Goal: Find specific page/section: Locate a particular part of the current website

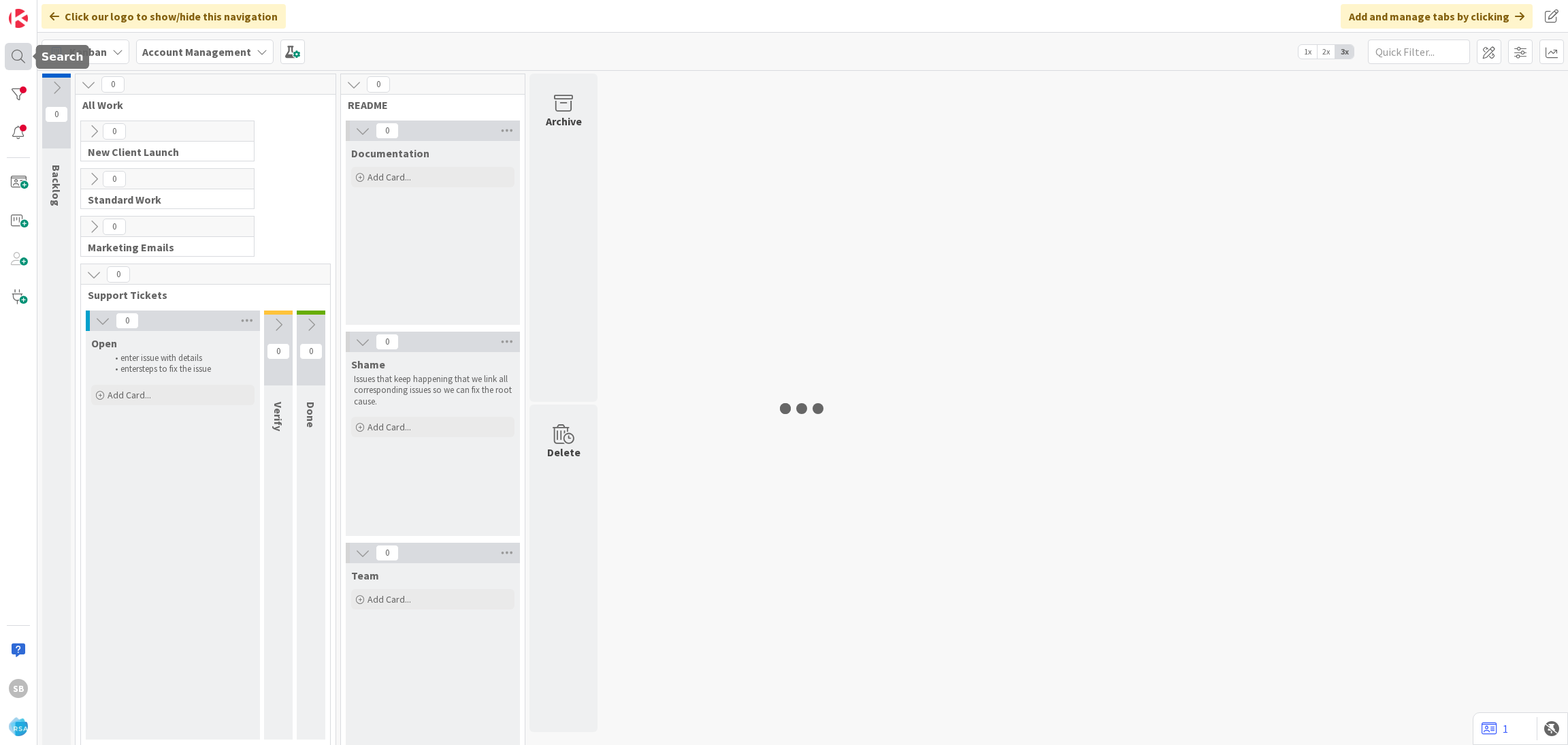
click at [15, 55] on div at bounding box center [18, 57] width 27 height 27
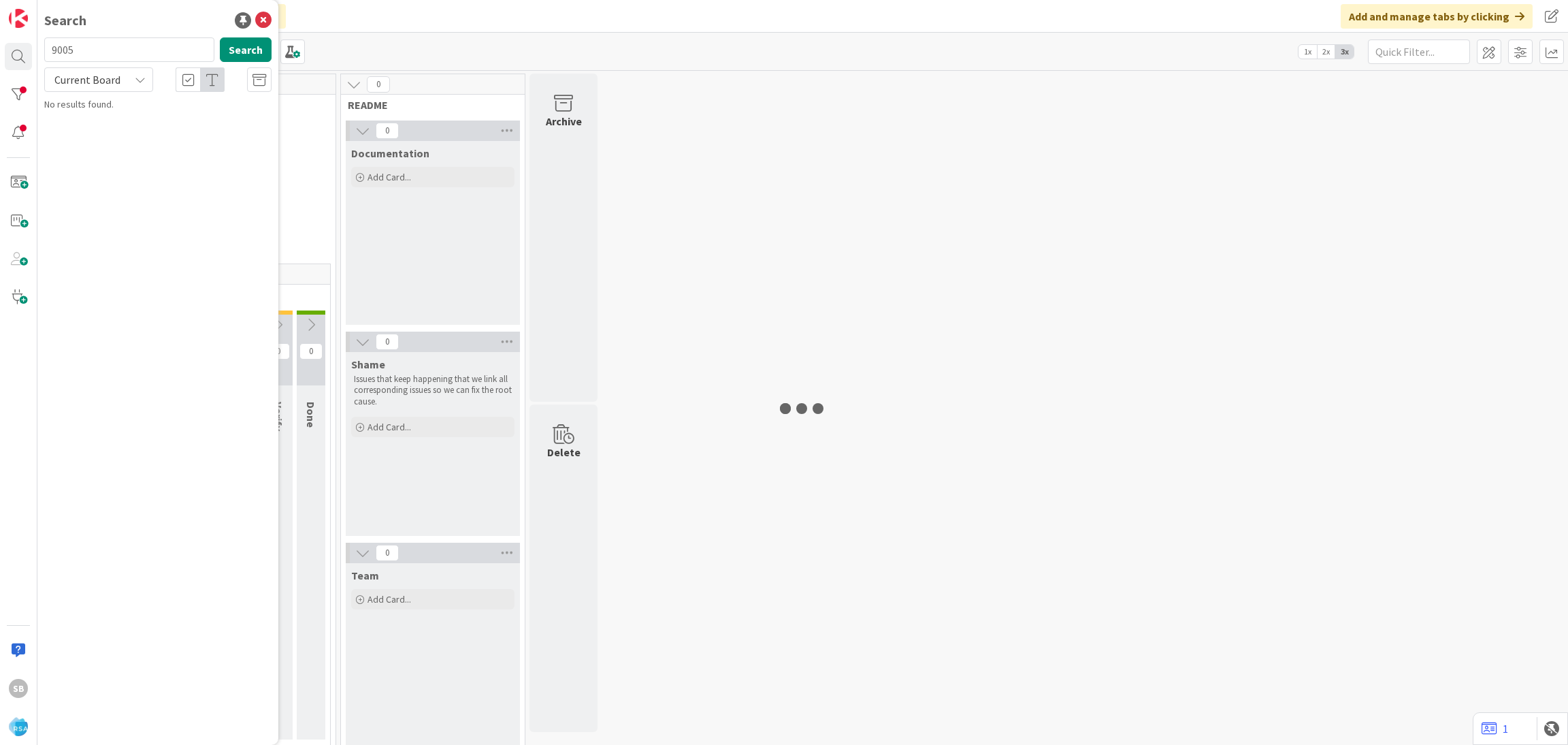
type input "9005"
click at [198, 110] on div "Account Management › Open" at bounding box center [167, 106] width 208 height 12
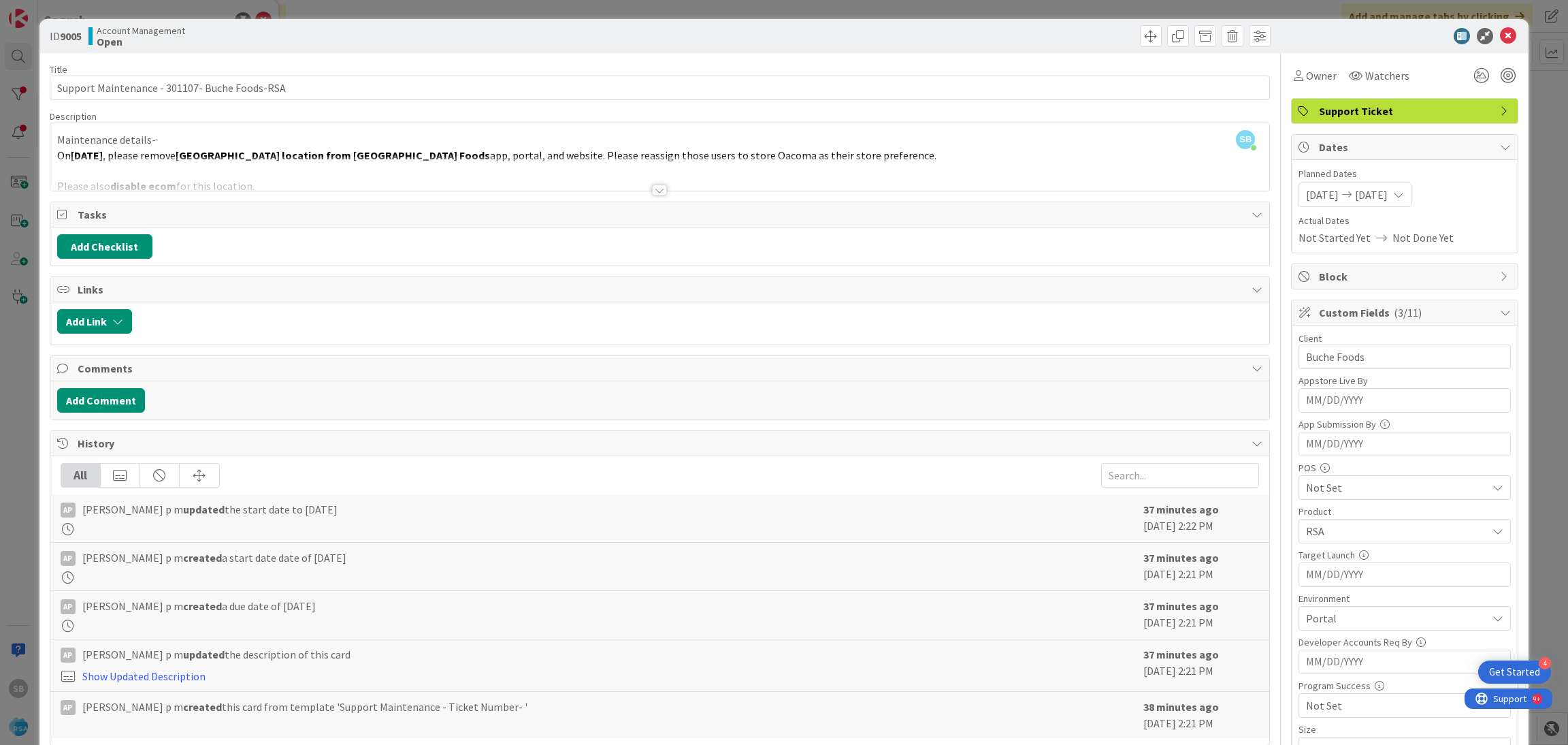
scroll to position [576, 0]
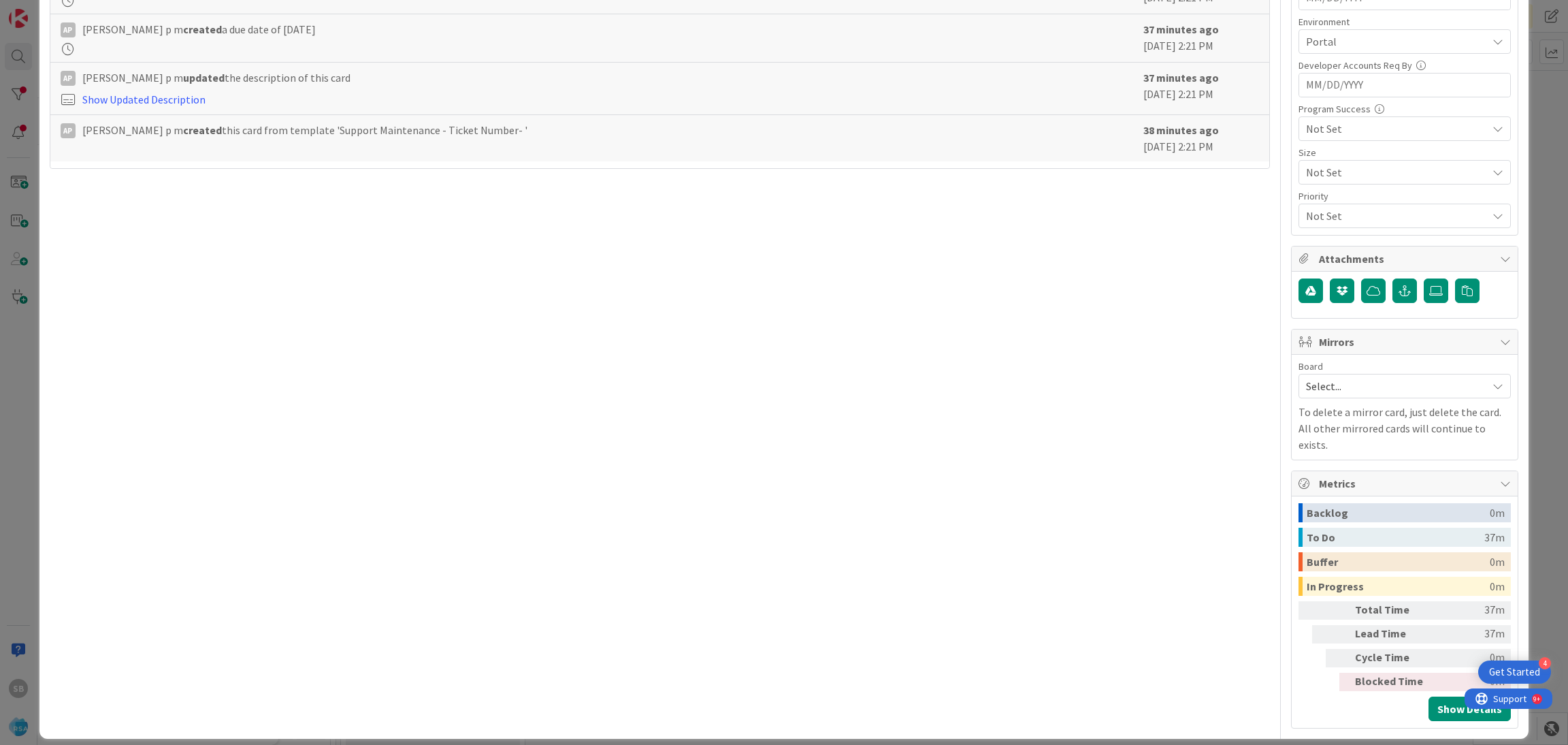
click at [1331, 395] on span "Select..." at bounding box center [1393, 385] width 174 height 19
click at [1344, 464] on div "Select... Account Management Software Development" at bounding box center [1404, 446] width 213 height 93
click at [1326, 480] on span "Software Development" at bounding box center [1413, 474] width 180 height 20
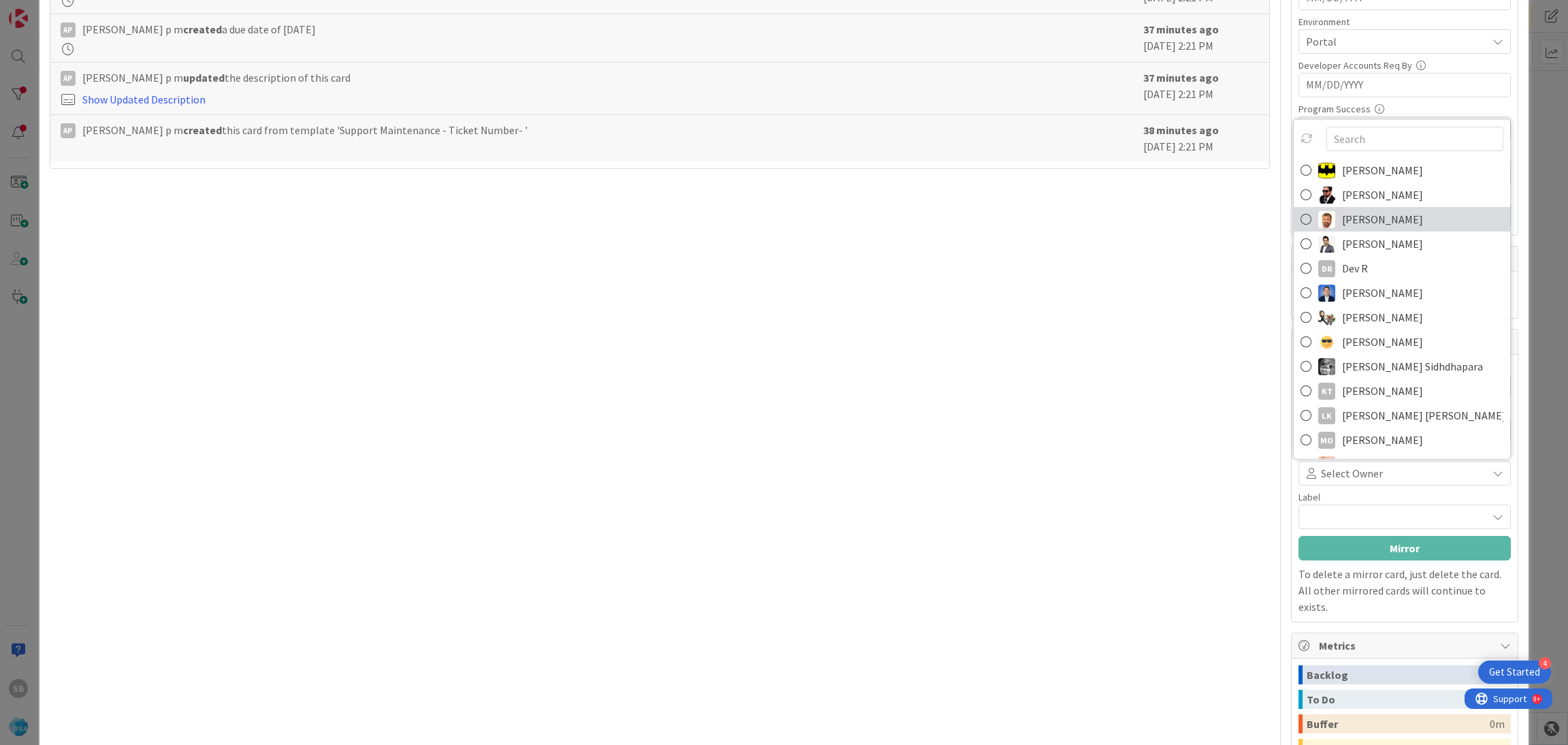
click at [1346, 221] on span "[PERSON_NAME]" at bounding box center [1382, 219] width 81 height 20
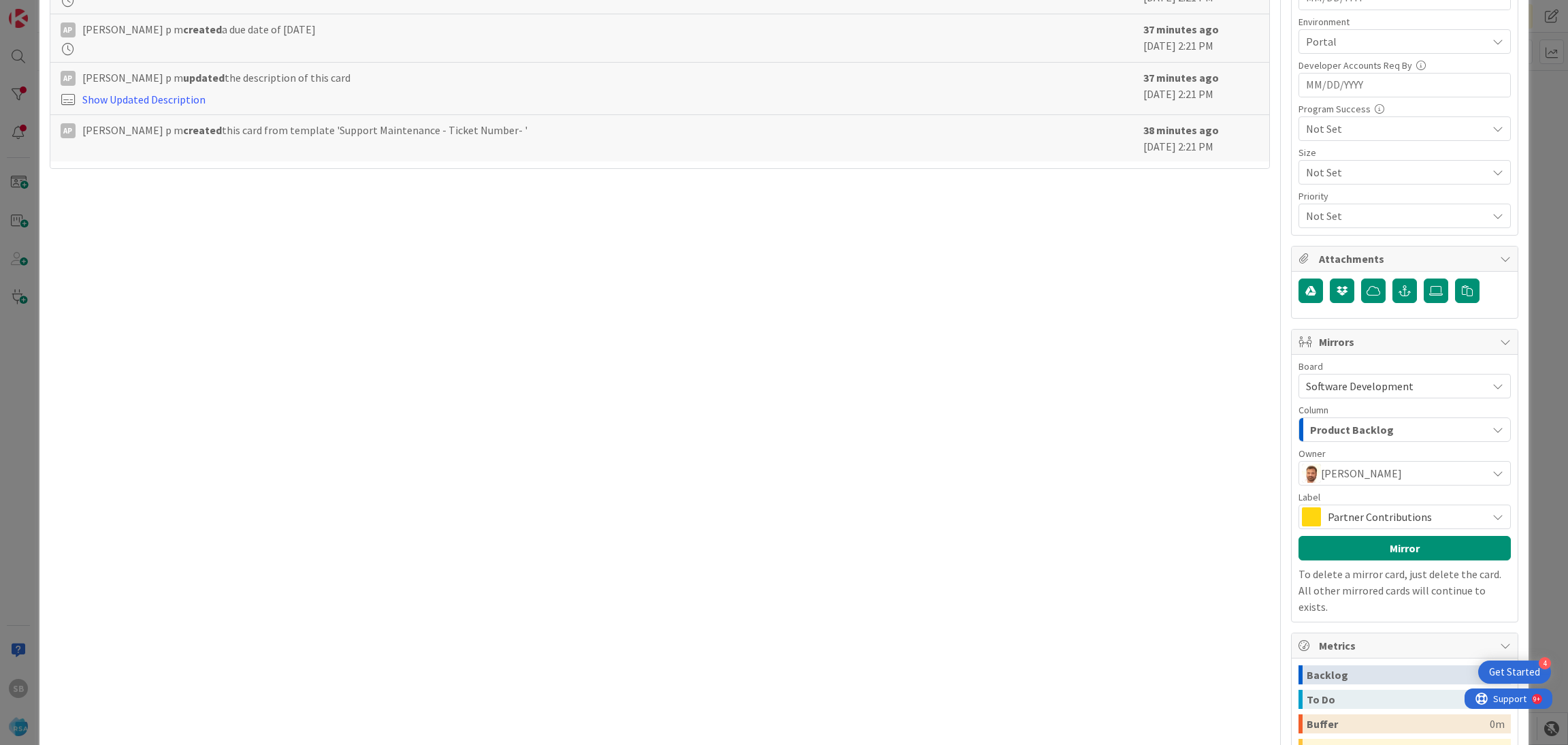
click at [1370, 512] on span "Partner Contributions" at bounding box center [1404, 516] width 152 height 19
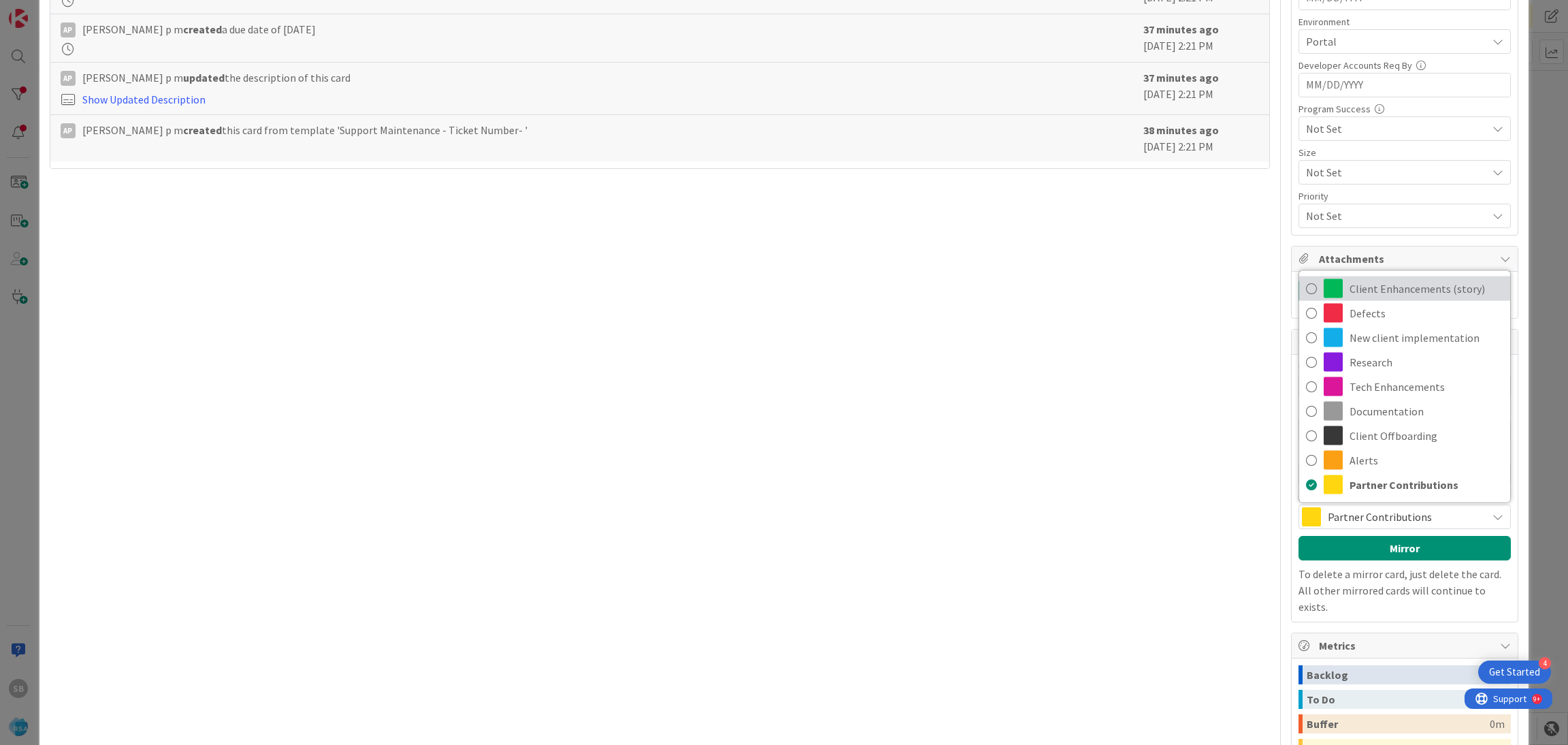
click at [1378, 293] on span "Client Enhancements (story)" at bounding box center [1426, 289] width 153 height 20
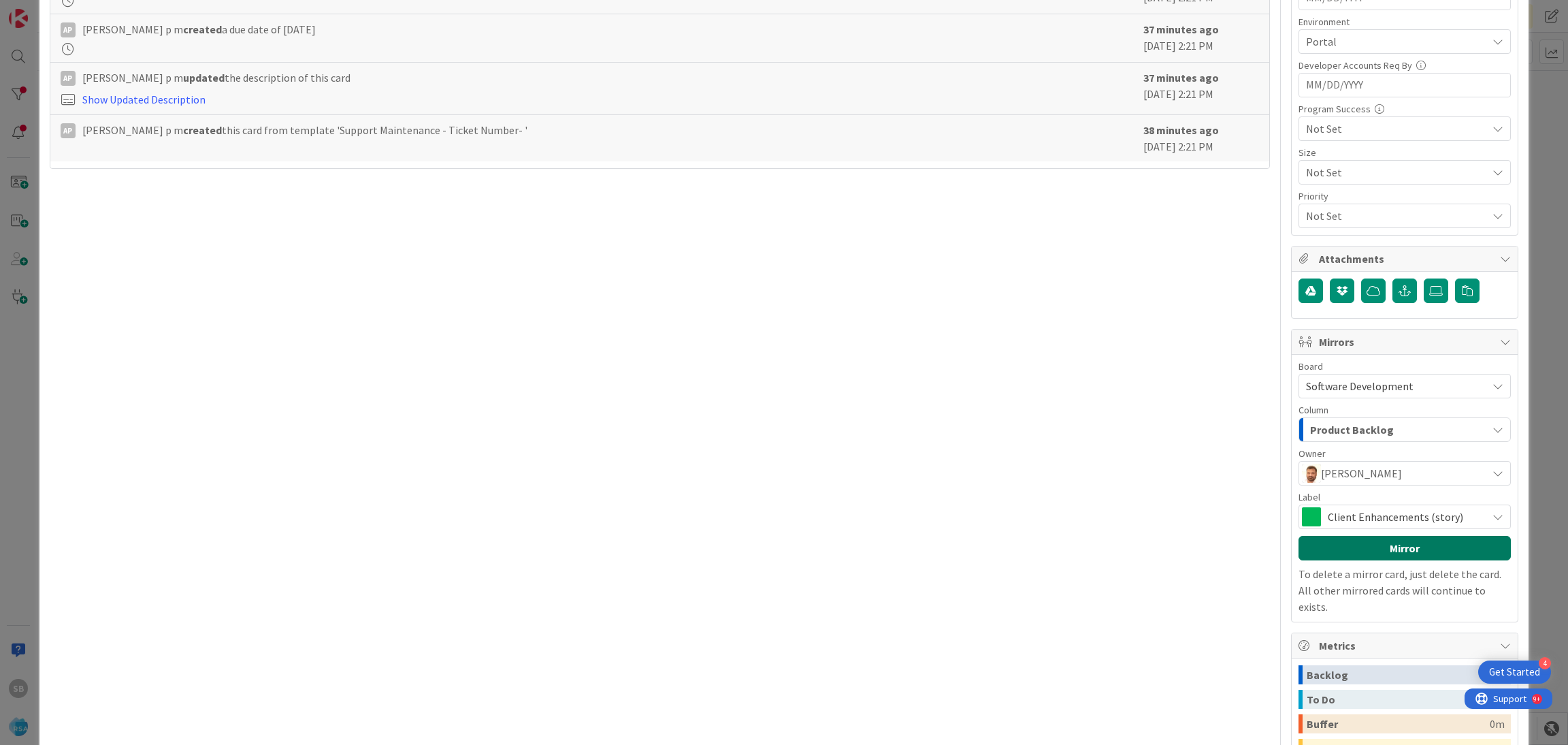
click at [1374, 559] on button "Mirror" at bounding box center [1404, 548] width 213 height 25
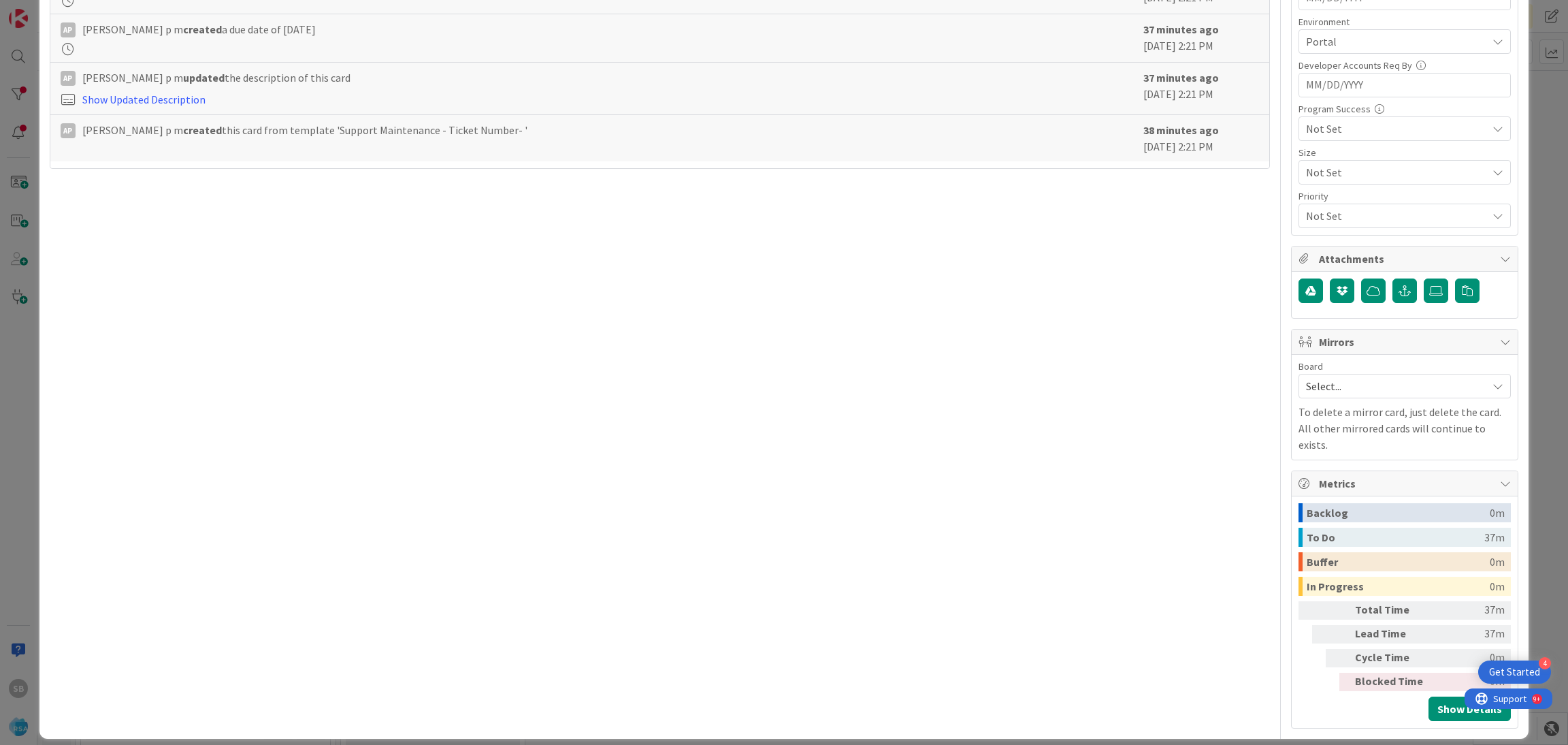
scroll to position [0, 0]
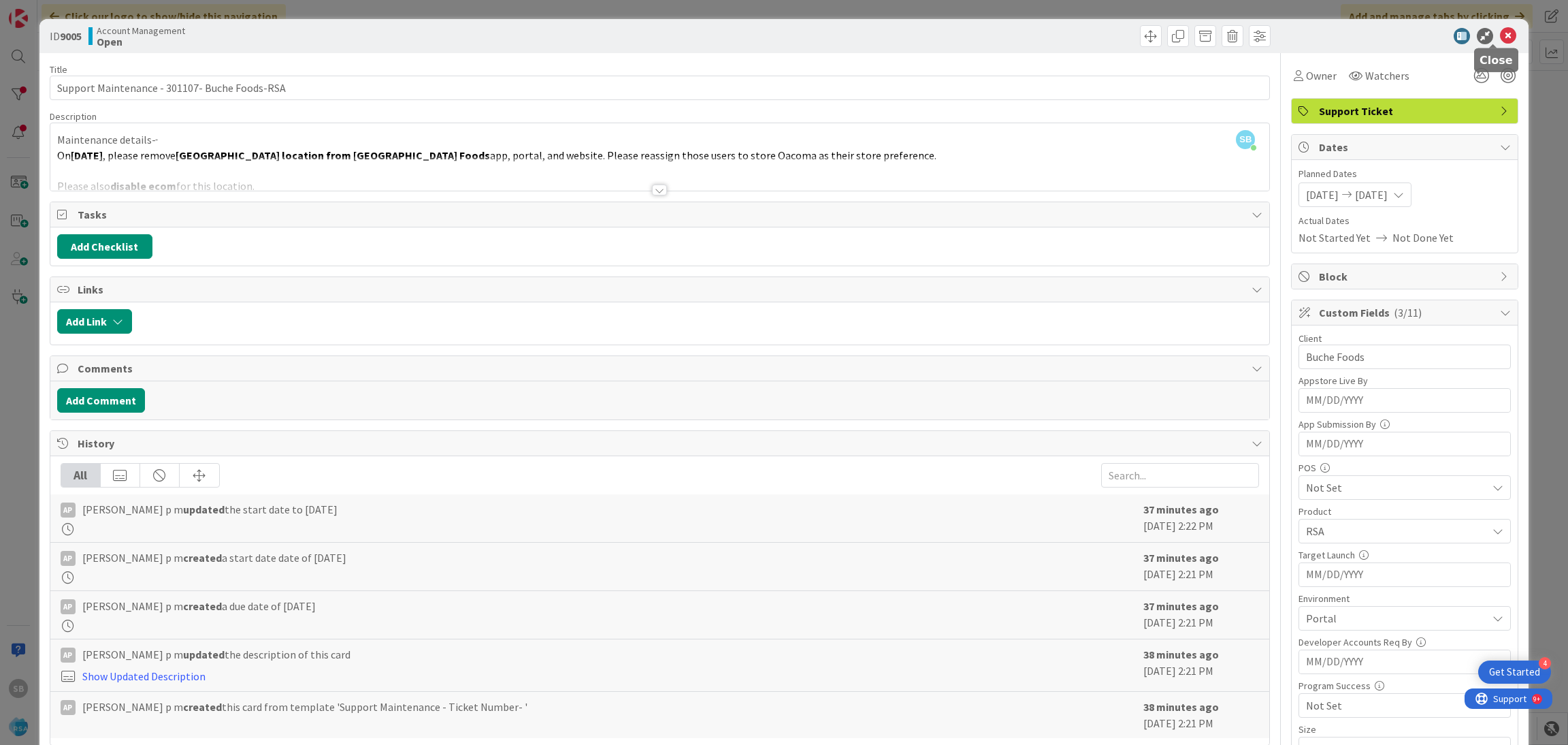
click at [1500, 32] on icon at bounding box center [1508, 37] width 16 height 16
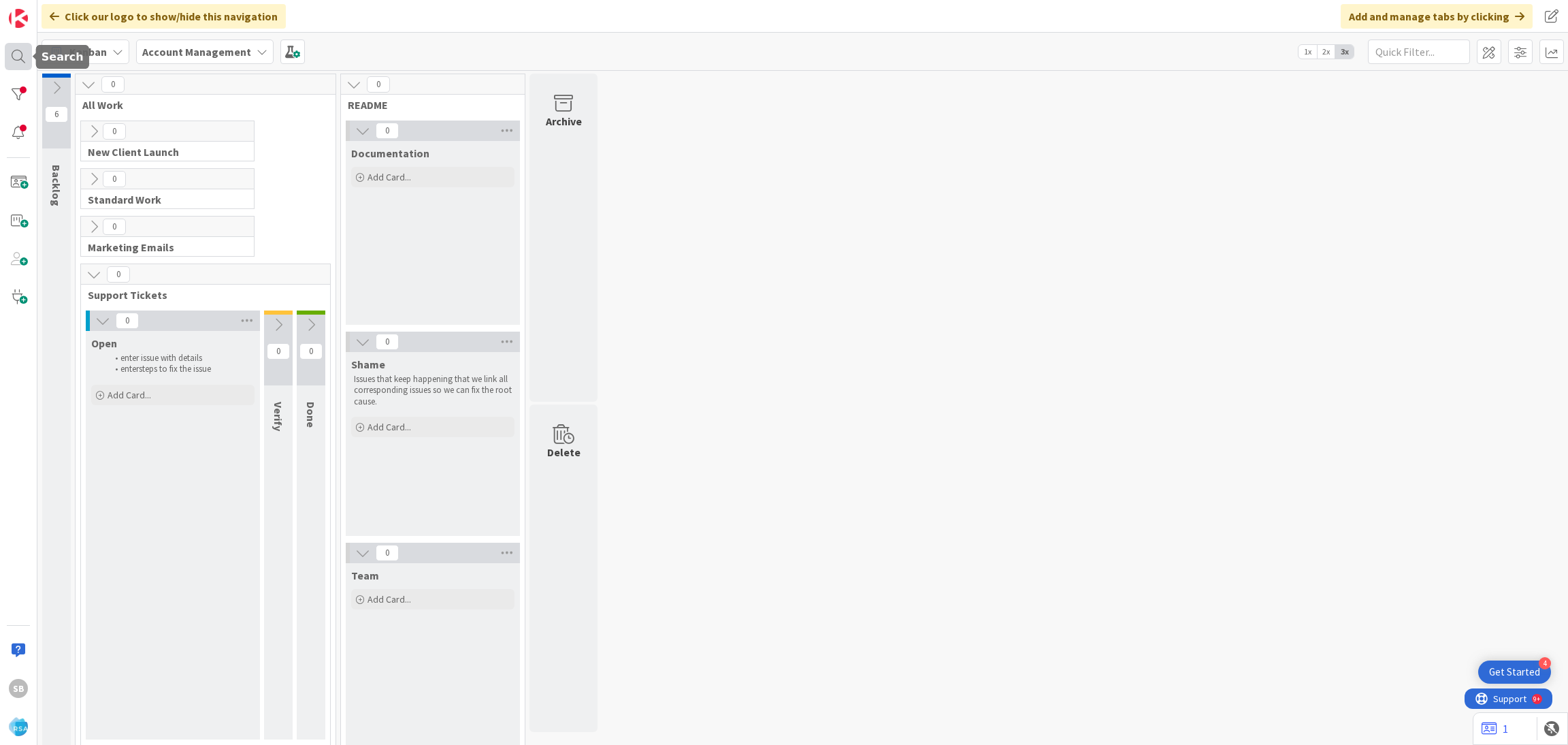
click at [5, 62] on div at bounding box center [18, 57] width 27 height 27
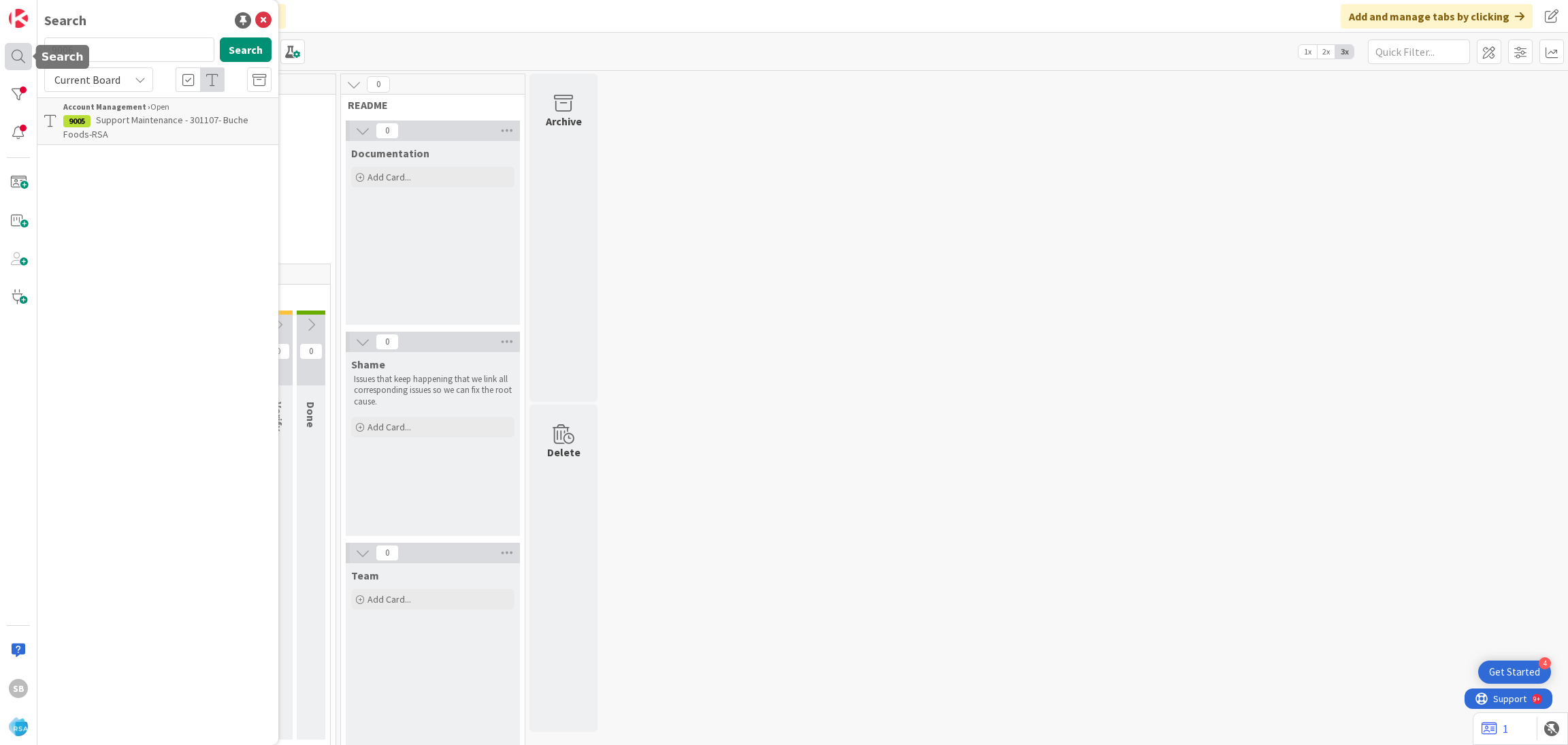
type input "9006"
click at [141, 111] on b "Account Management ›" at bounding box center [106, 106] width 87 height 10
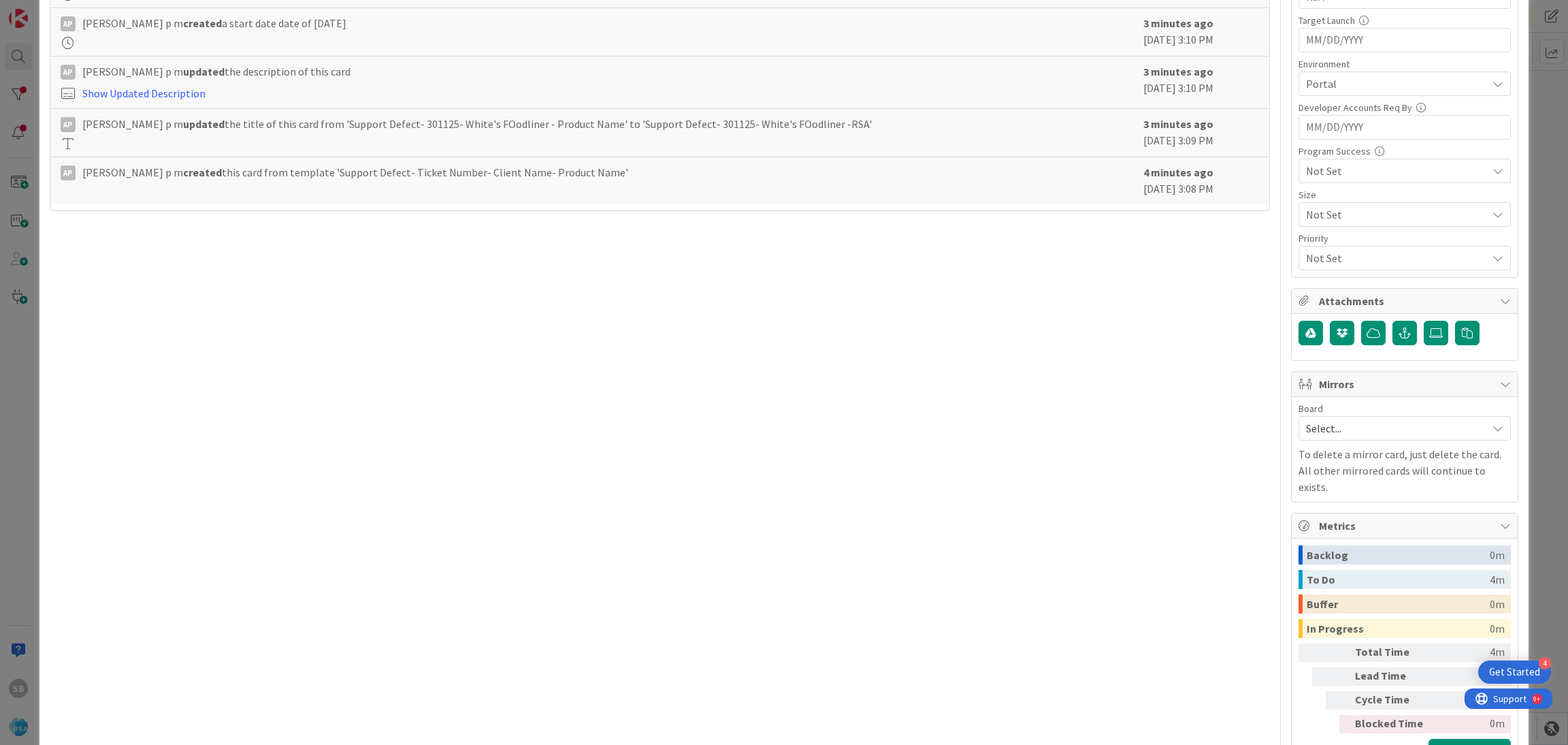
scroll to position [545, 0]
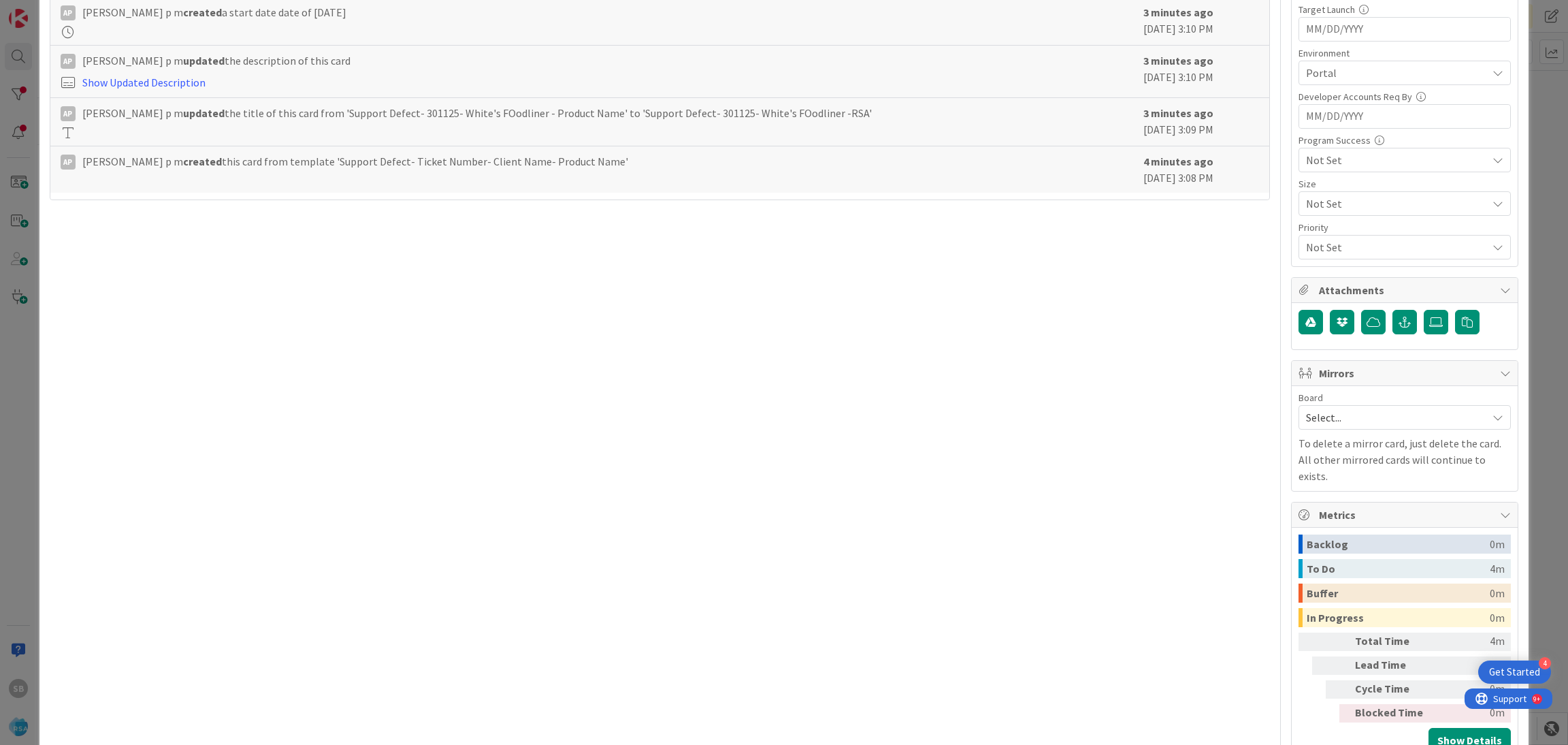
click at [1391, 424] on span "Select..." at bounding box center [1393, 417] width 174 height 19
click at [1349, 512] on span "Software Development" at bounding box center [1413, 506] width 180 height 20
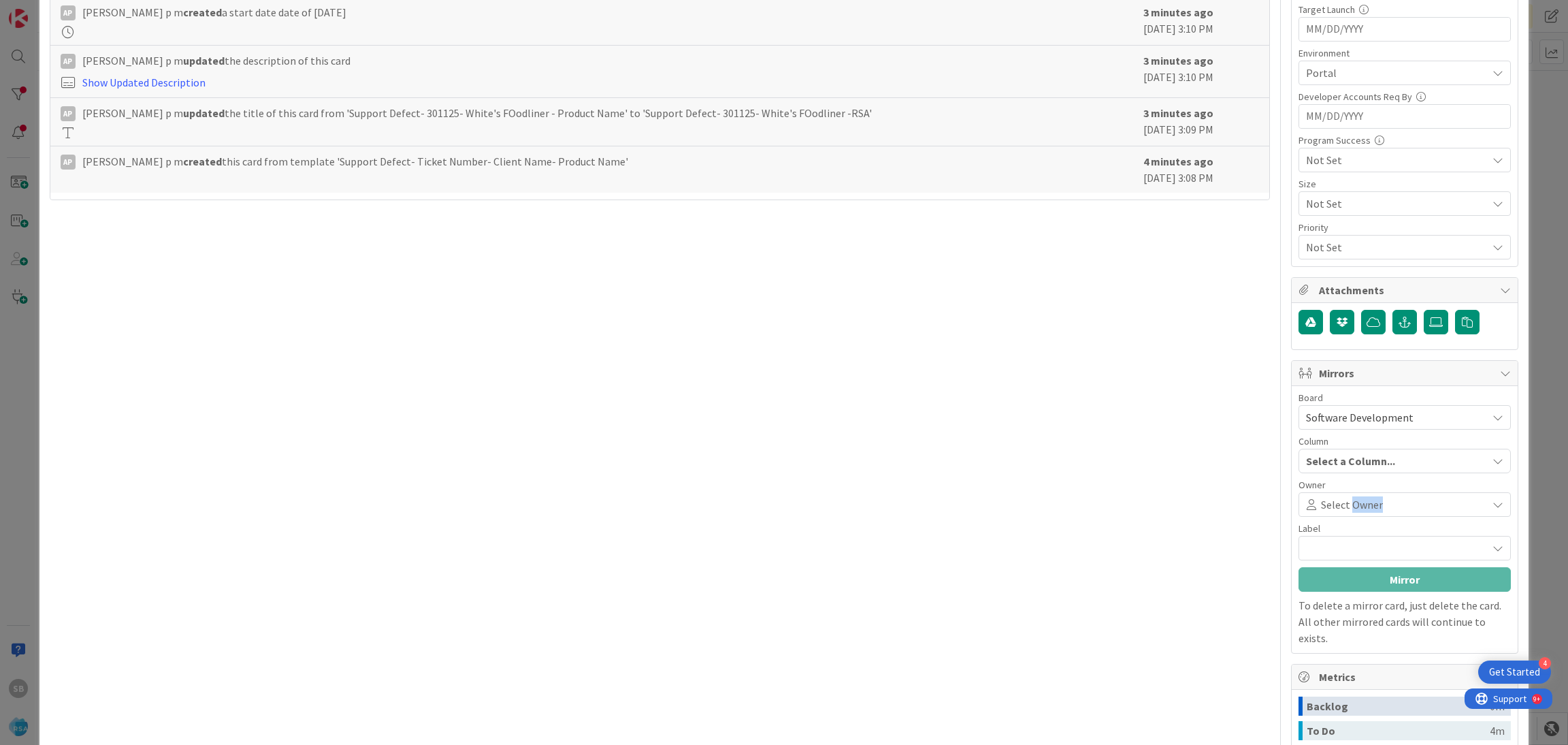
click at [1349, 512] on span "Select Owner" at bounding box center [1352, 504] width 62 height 16
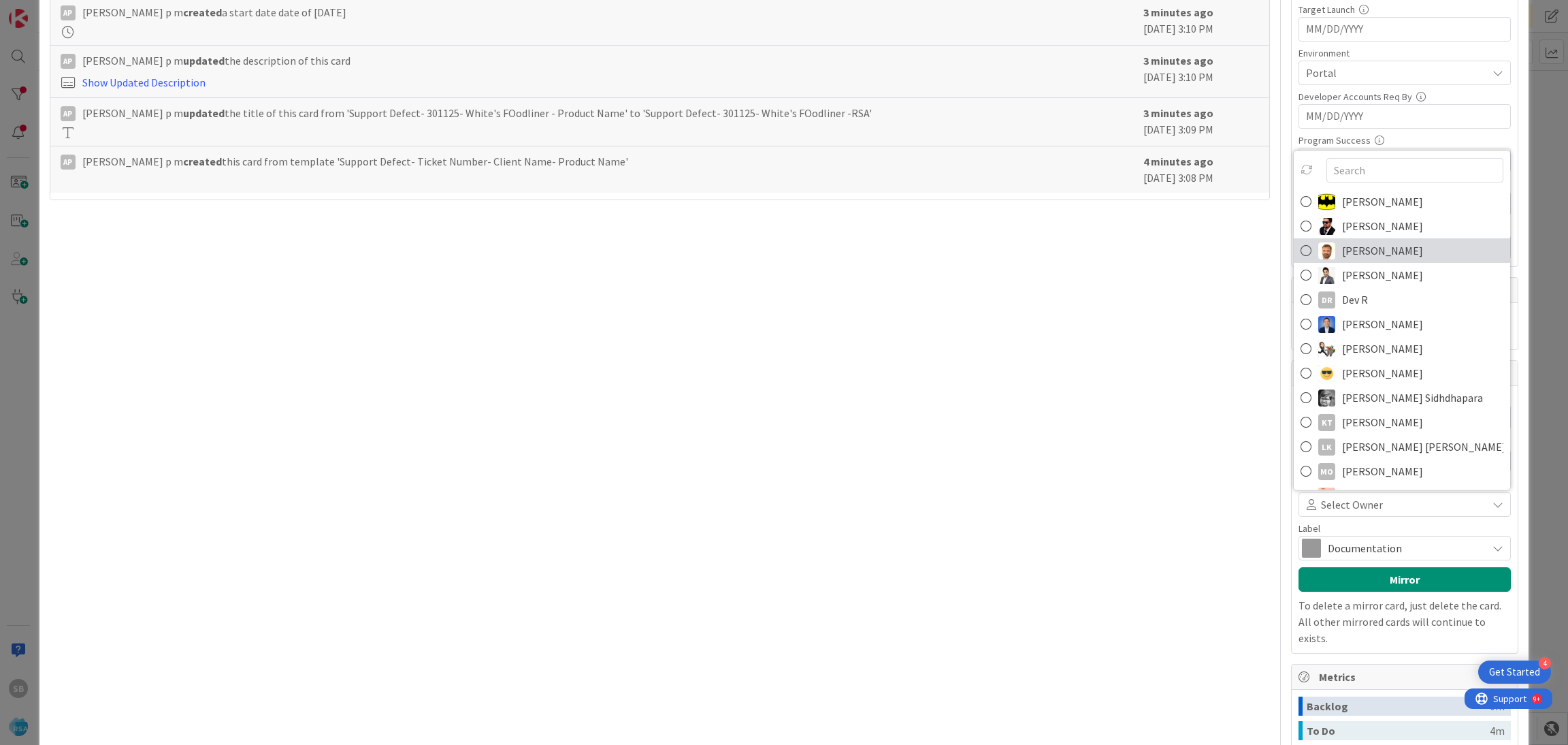
click at [1363, 247] on span "[PERSON_NAME]" at bounding box center [1382, 250] width 81 height 20
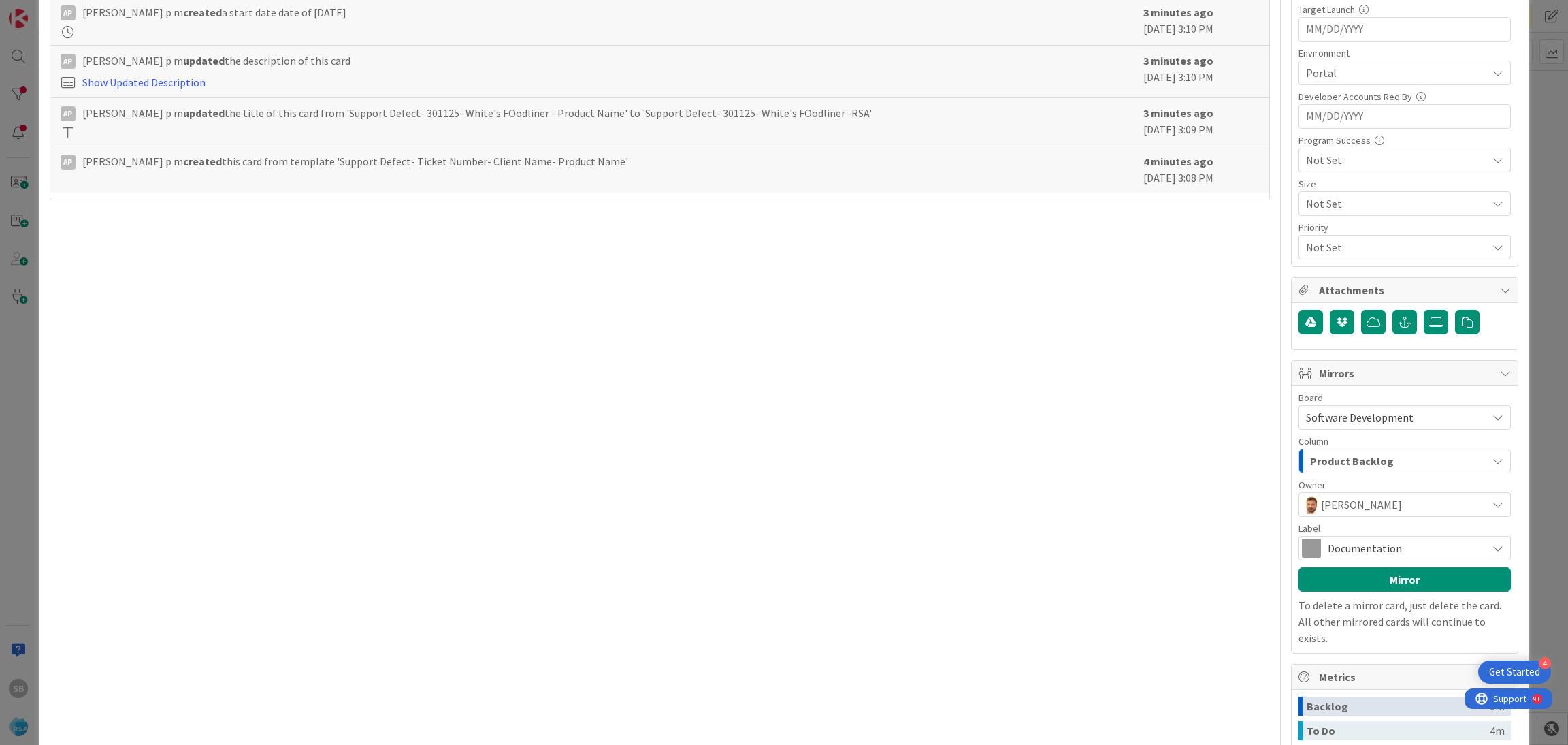
click at [1328, 558] on span "Documentation" at bounding box center [1404, 548] width 152 height 19
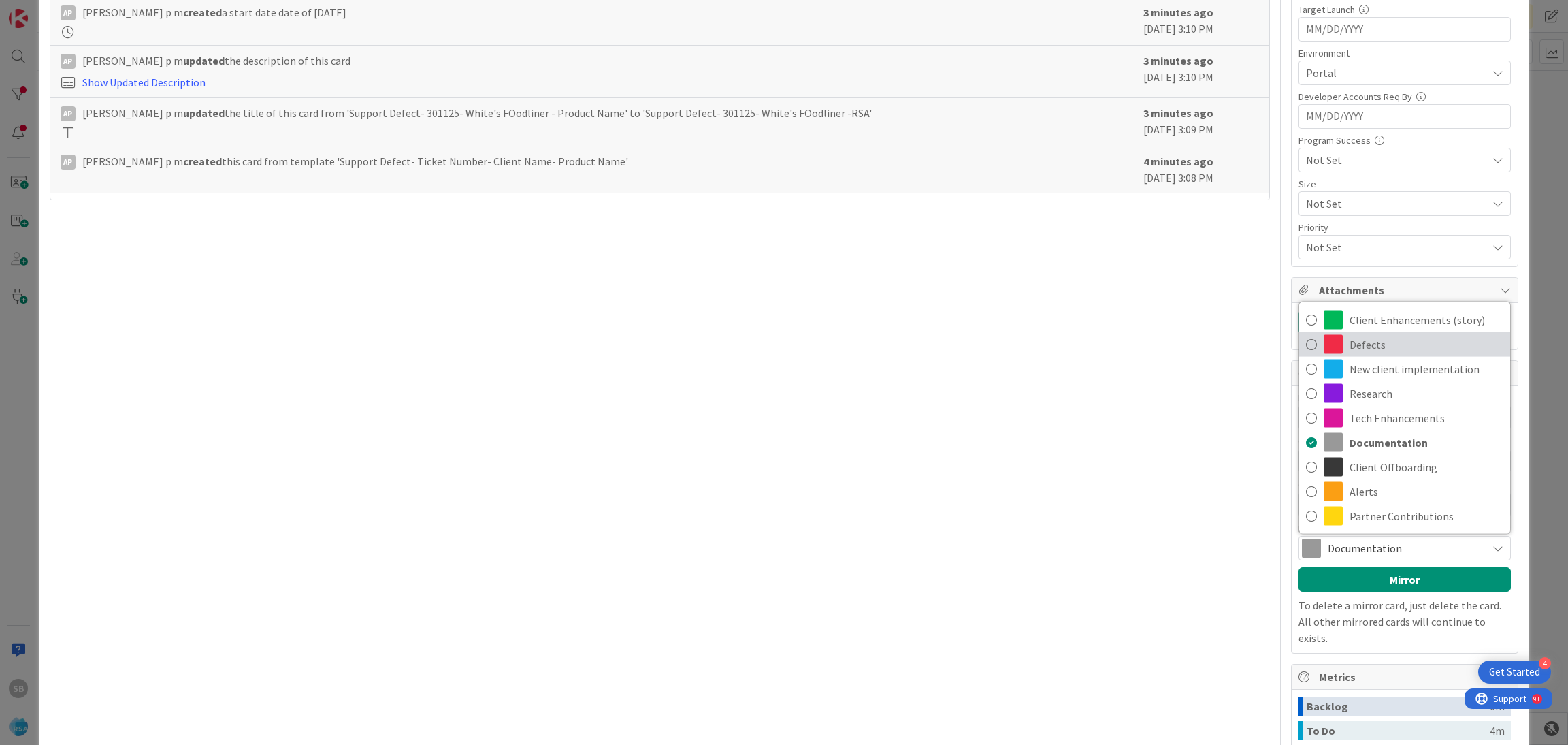
click at [1373, 336] on span "Defects" at bounding box center [1426, 344] width 153 height 20
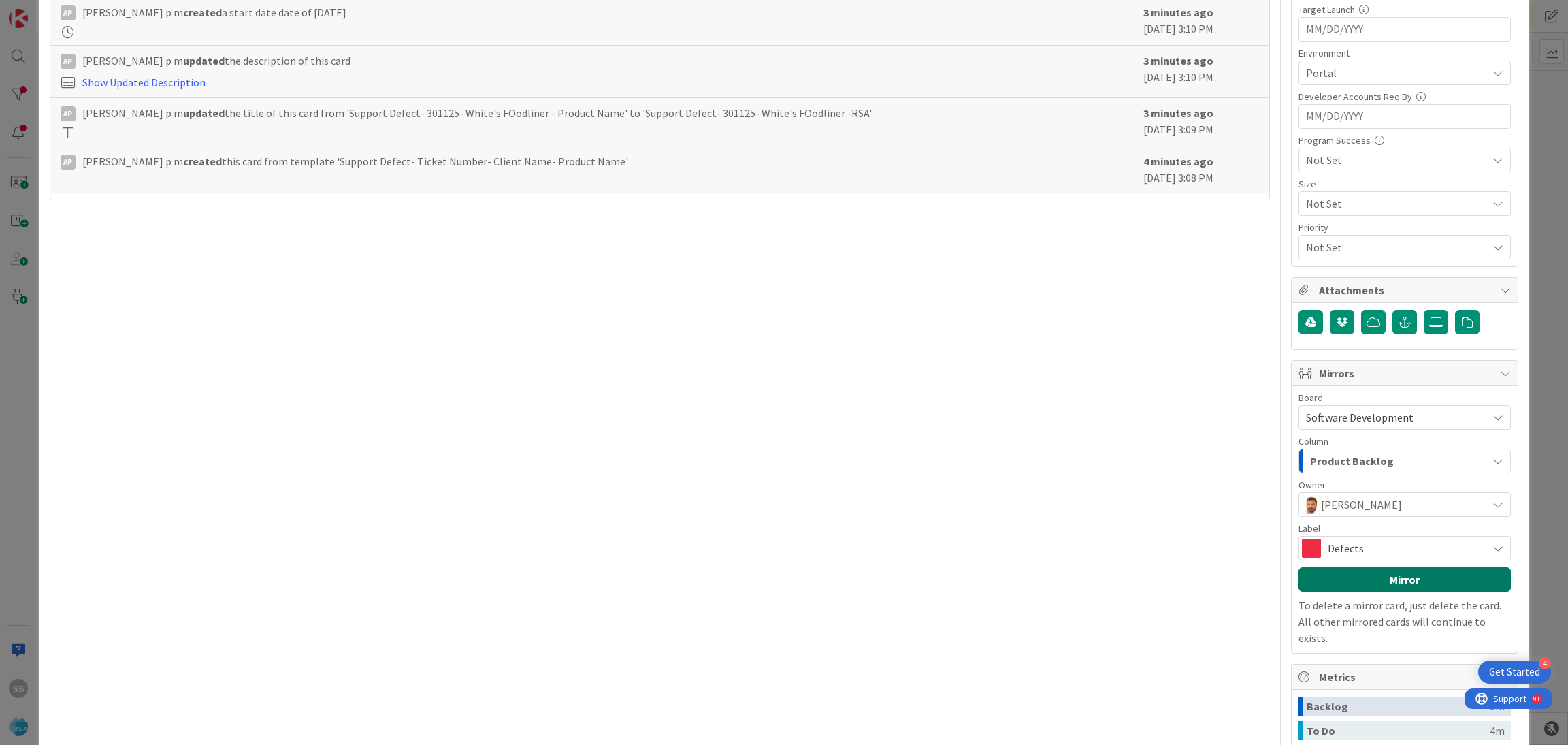
click at [1366, 576] on button "Mirror" at bounding box center [1404, 579] width 213 height 25
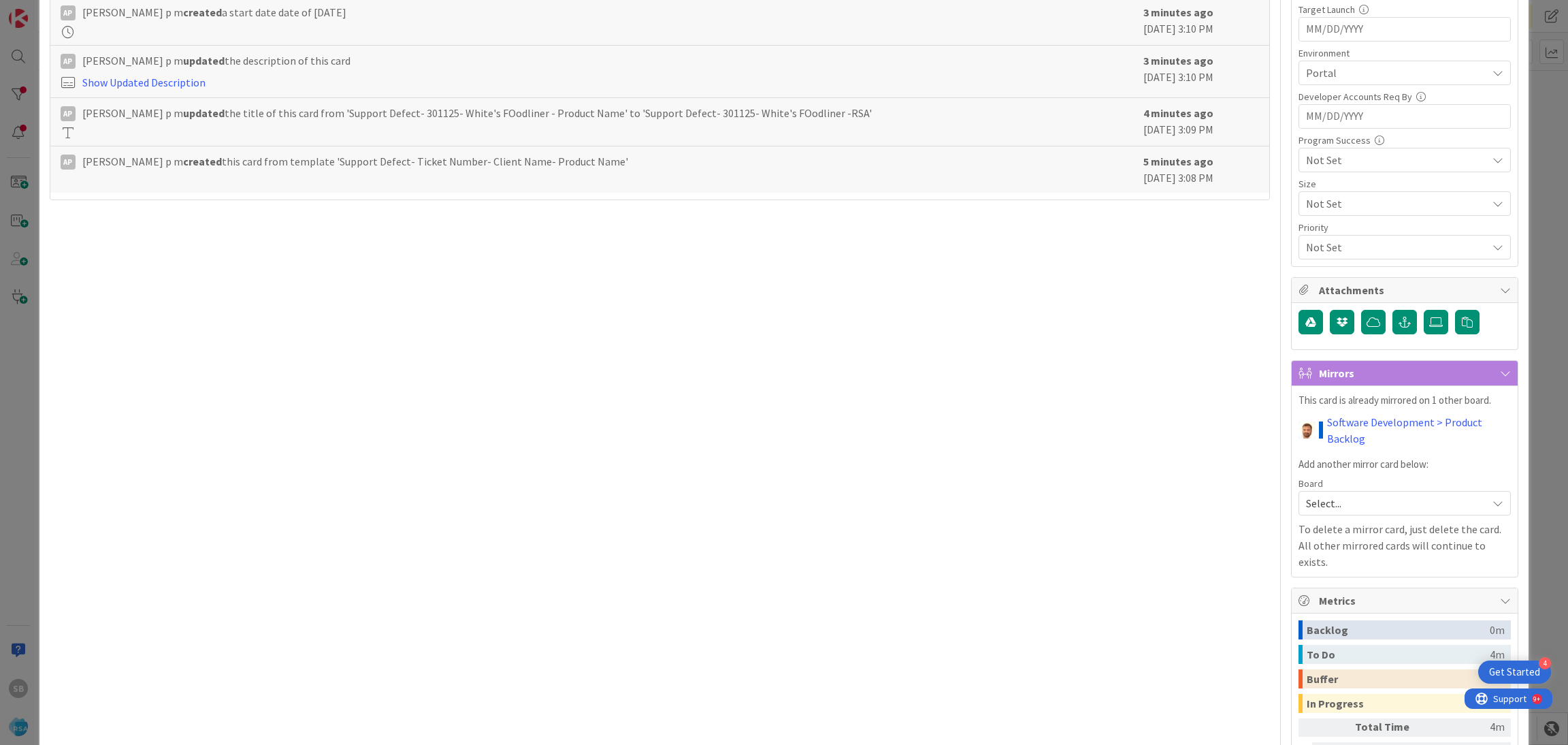
scroll to position [0, 0]
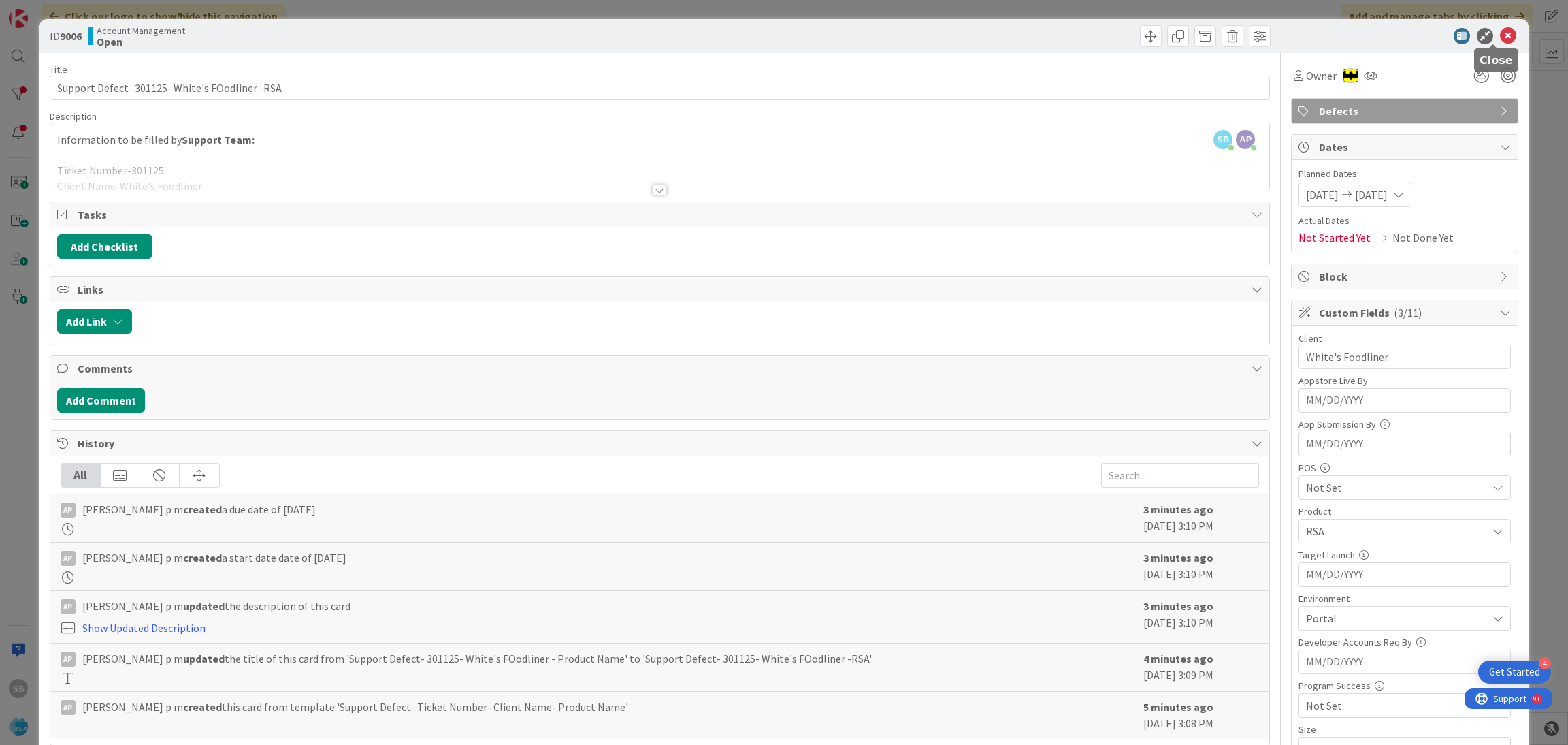
click at [1500, 35] on icon at bounding box center [1508, 37] width 16 height 16
